Goal: Find specific page/section: Find specific page/section

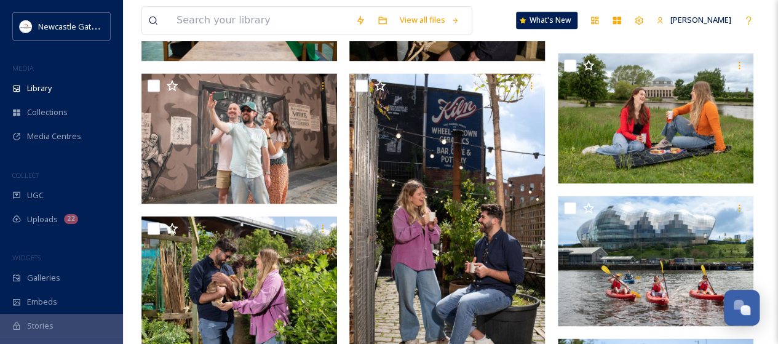
scroll to position [797, 0]
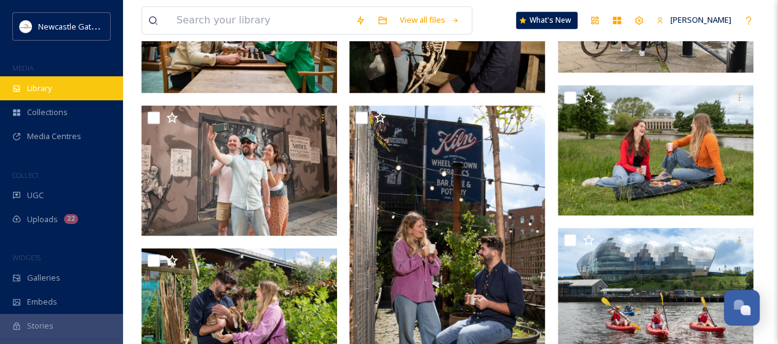
click at [45, 85] on span "Library" at bounding box center [39, 88] width 25 height 12
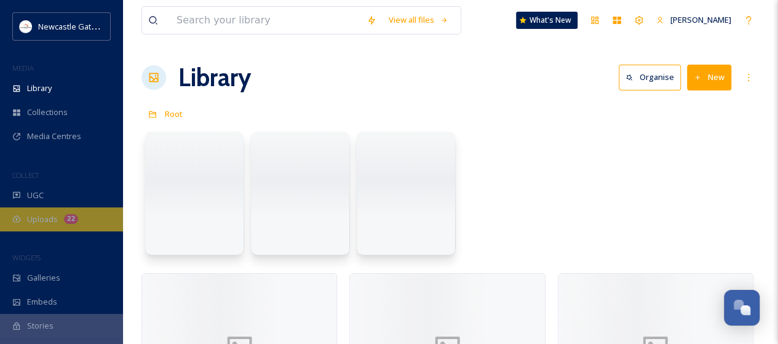
click at [44, 217] on span "Uploads" at bounding box center [42, 220] width 31 height 12
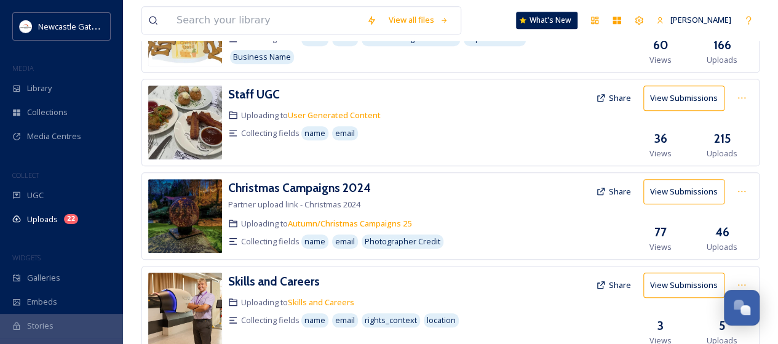
scroll to position [459, 0]
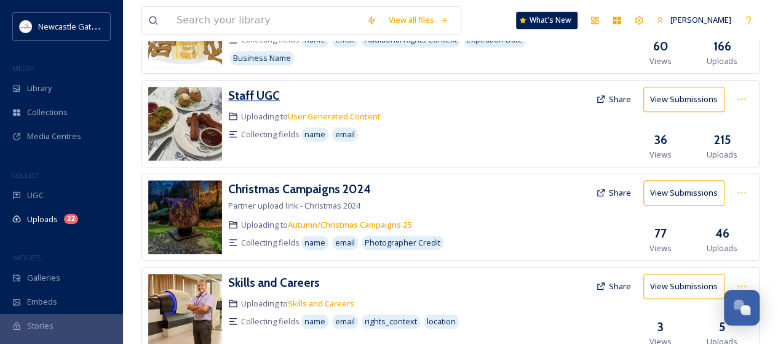
click at [274, 97] on h3 "Staff UGC" at bounding box center [254, 95] width 52 height 15
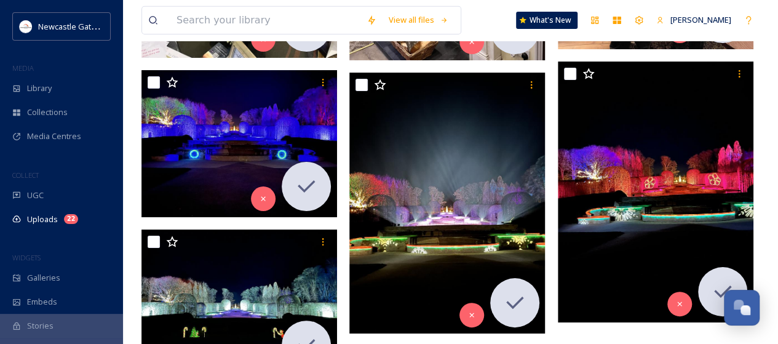
scroll to position [20754, 0]
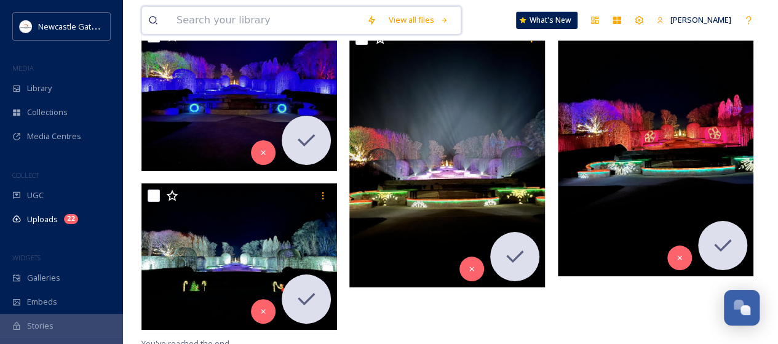
click at [266, 23] on input at bounding box center [265, 20] width 190 height 27
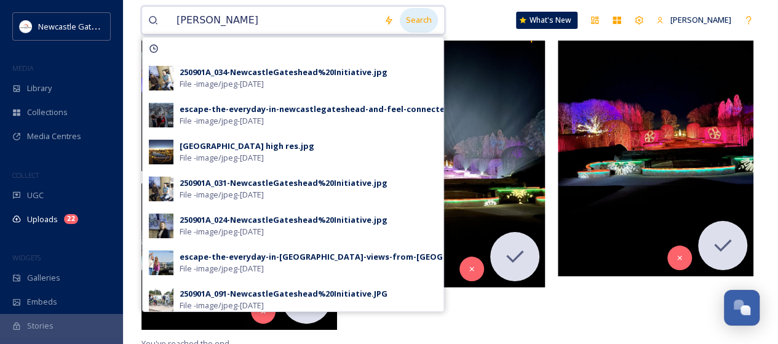
type input "[PERSON_NAME]"
click at [413, 17] on div "Search" at bounding box center [419, 20] width 38 height 24
